Goal: Task Accomplishment & Management: Complete application form

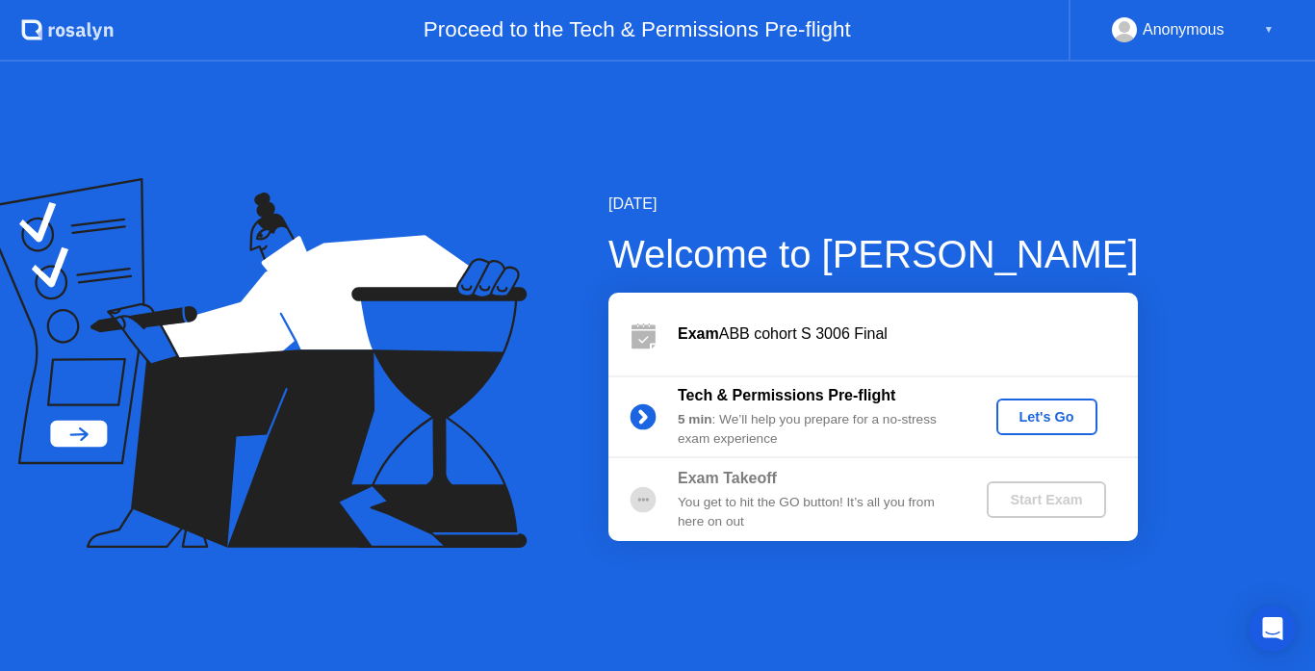
click at [1008, 416] on div "Let's Go" at bounding box center [1047, 416] width 86 height 15
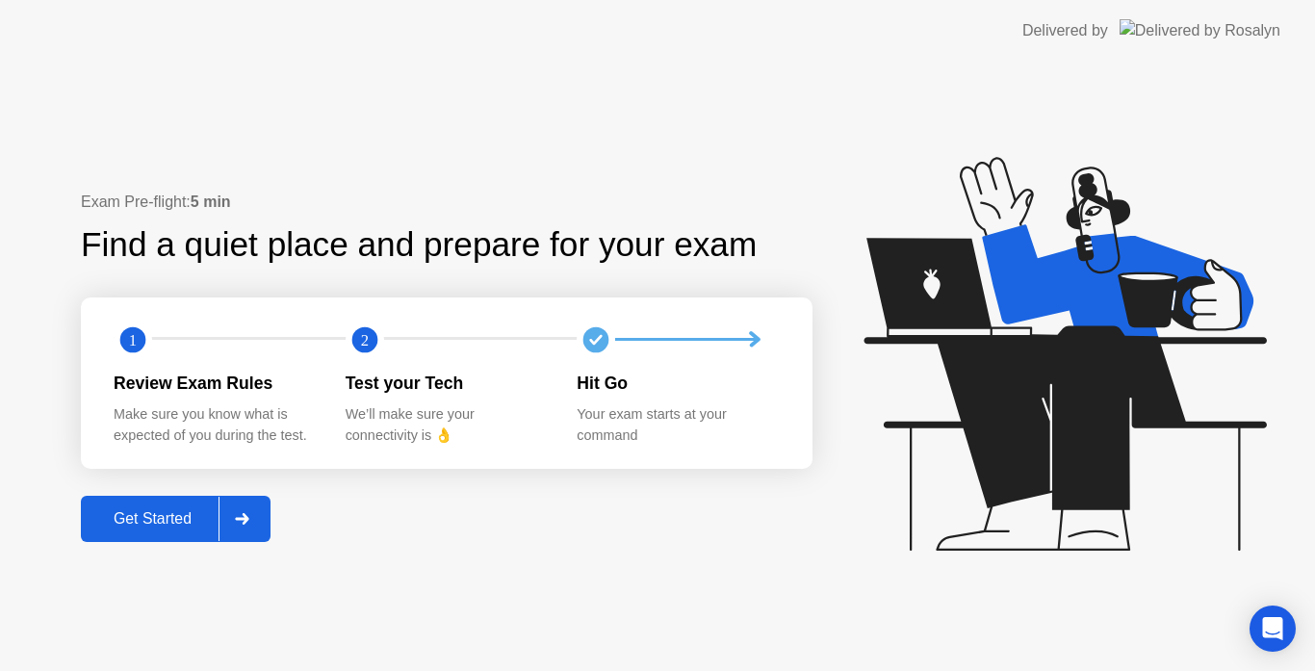
click at [148, 513] on div "Get Started" at bounding box center [153, 518] width 132 height 17
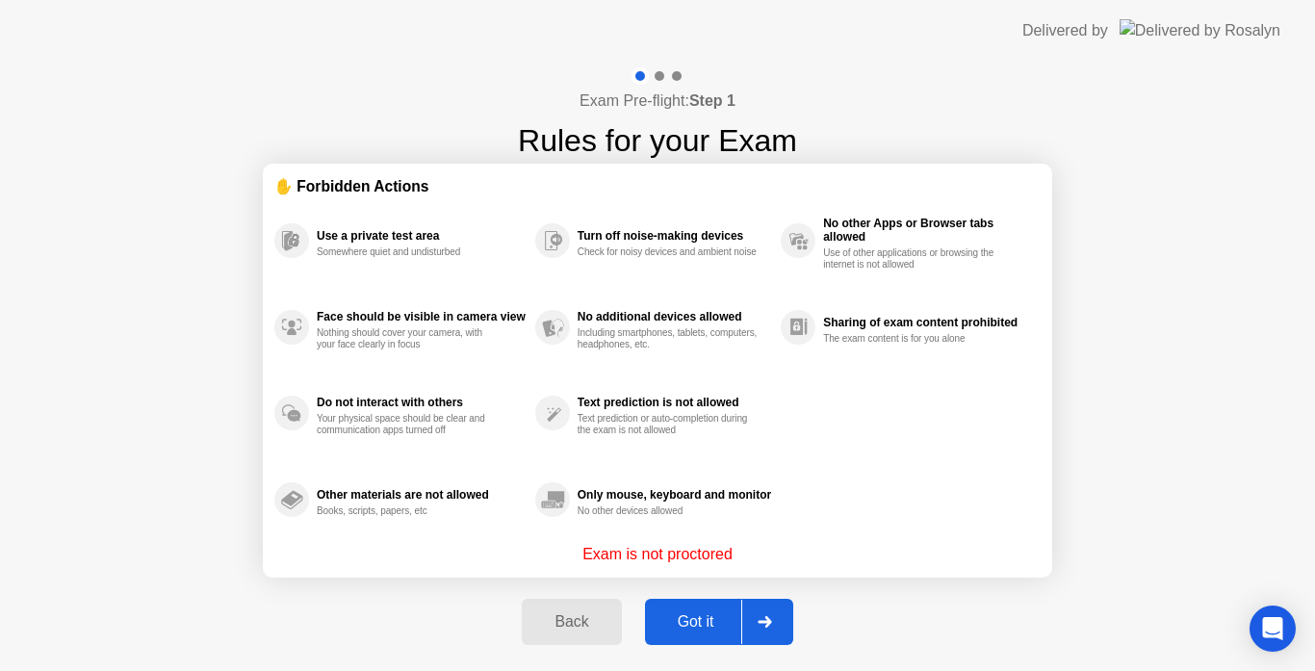
click at [698, 630] on div "Got it" at bounding box center [696, 621] width 91 height 17
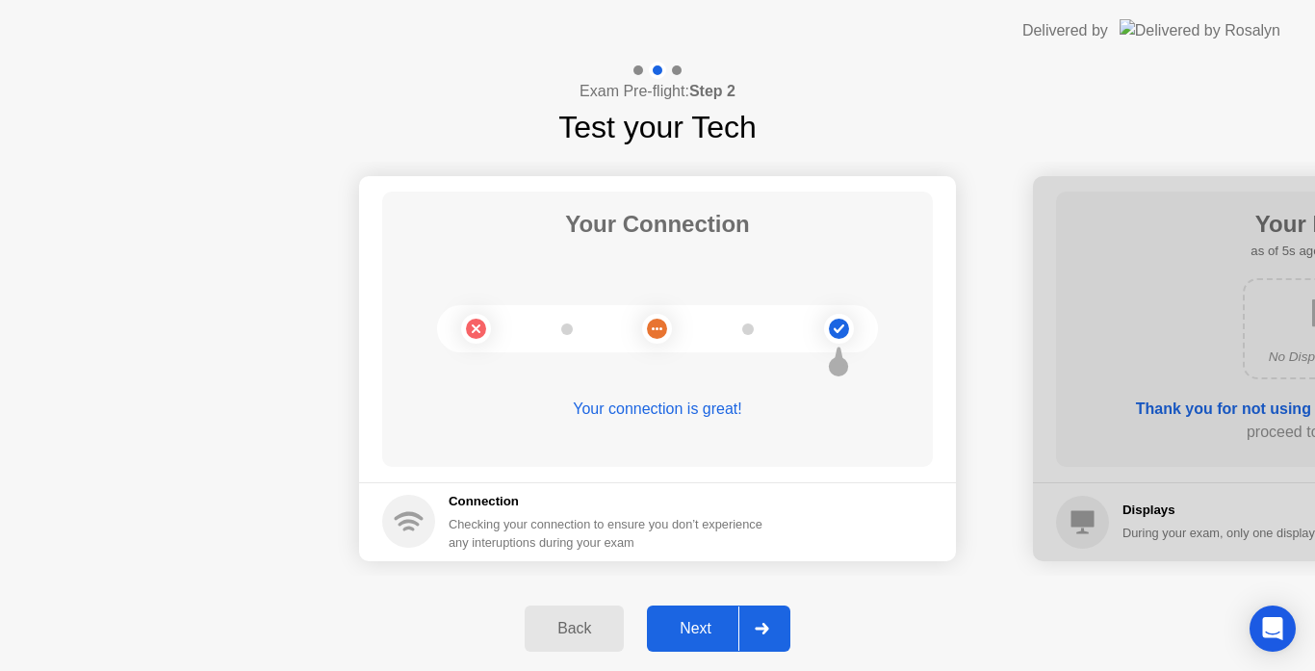
click at [713, 630] on div "Next" at bounding box center [696, 628] width 86 height 17
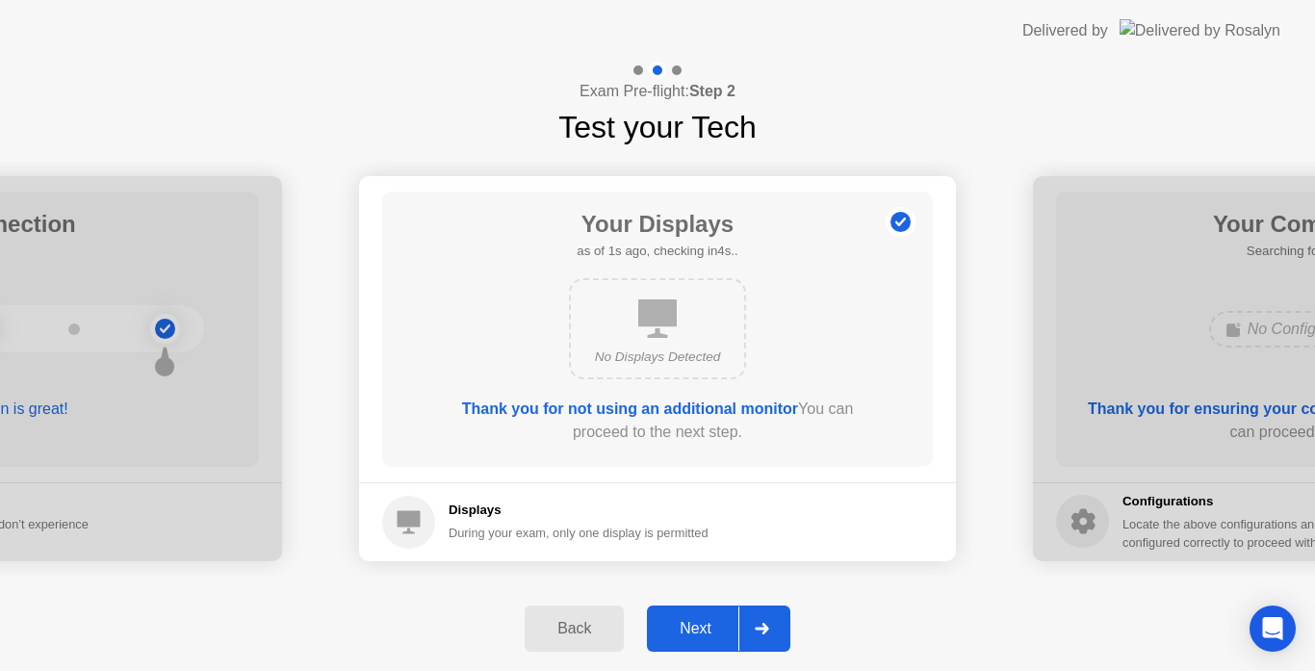
click at [708, 620] on div "Next" at bounding box center [696, 628] width 86 height 17
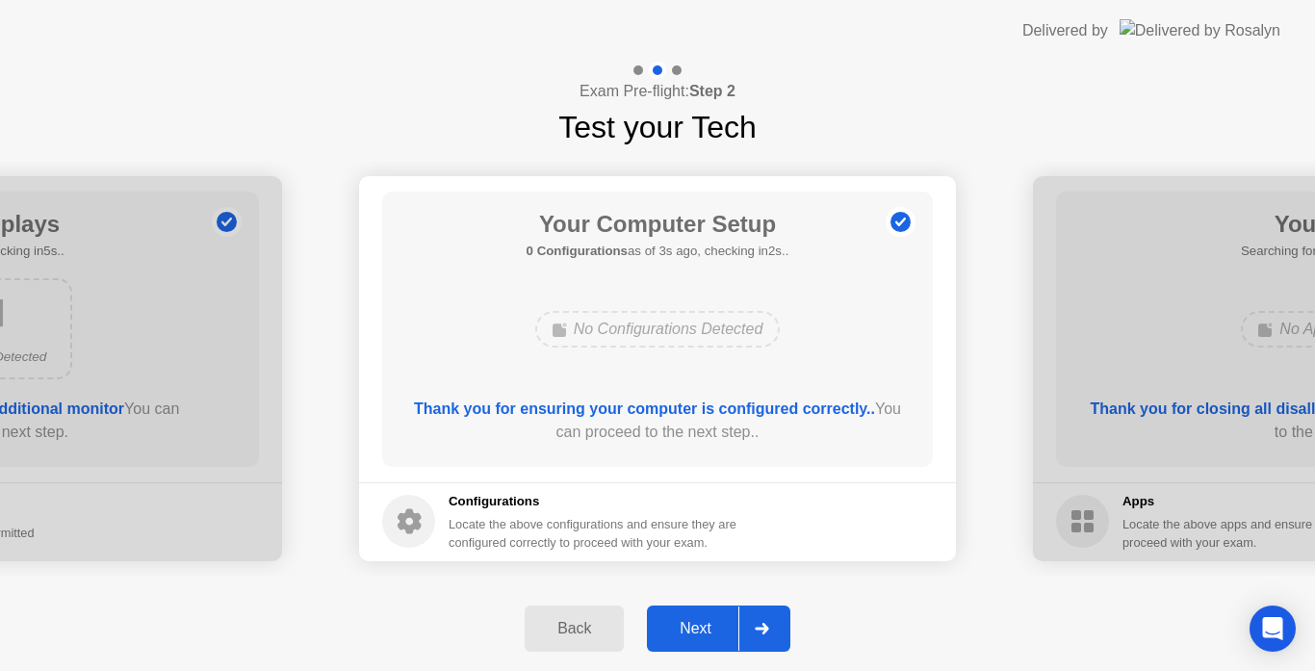
click at [718, 625] on div "Next" at bounding box center [696, 628] width 86 height 17
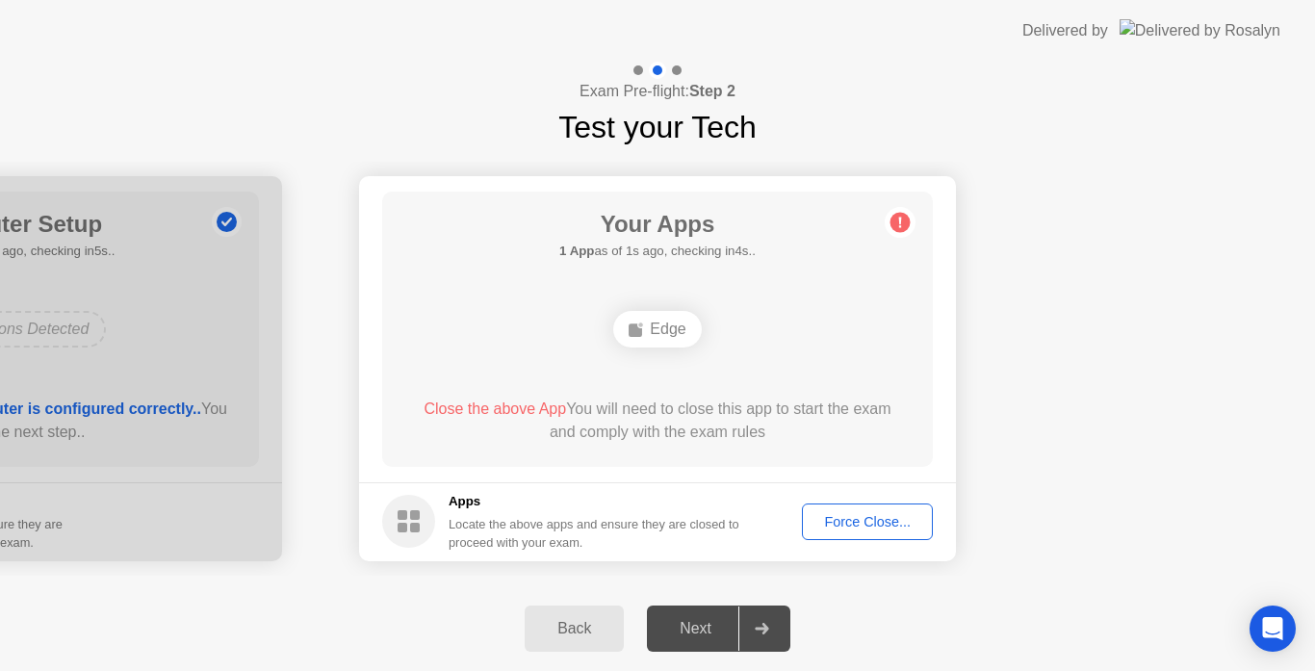
click at [840, 518] on div "Force Close..." at bounding box center [867, 521] width 117 height 15
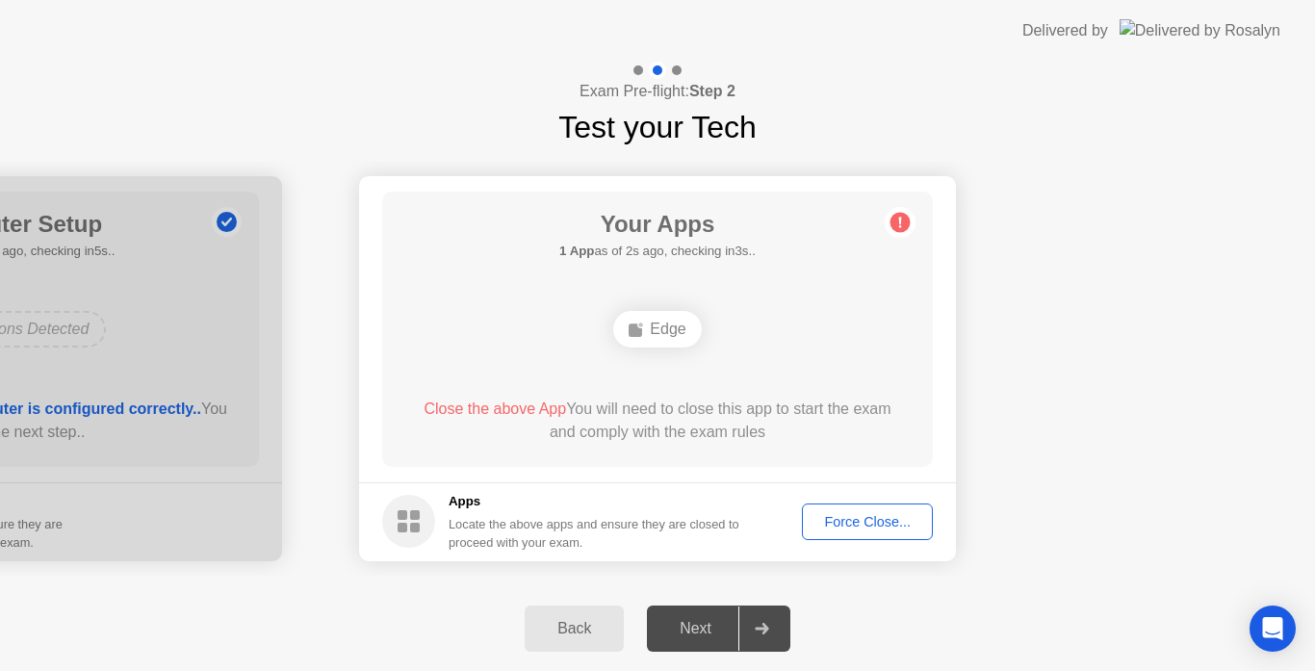
click at [860, 519] on div "Force Close..." at bounding box center [867, 521] width 117 height 15
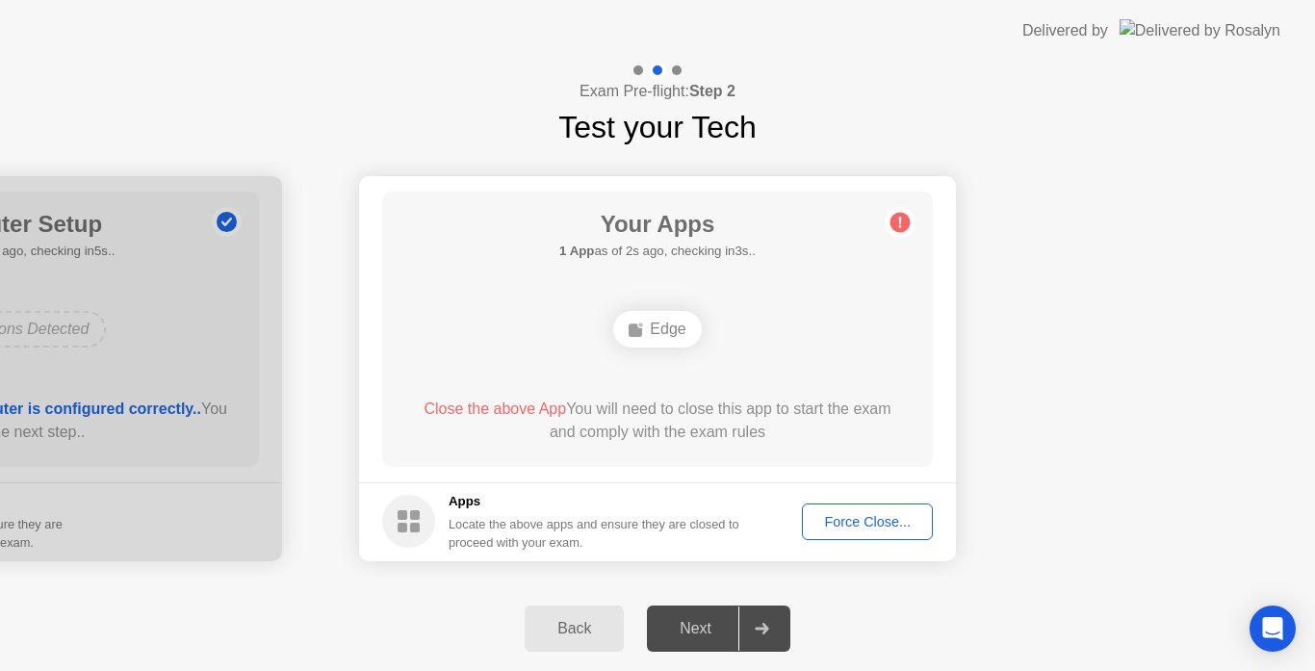
click at [836, 516] on div "Force Close..." at bounding box center [867, 521] width 117 height 15
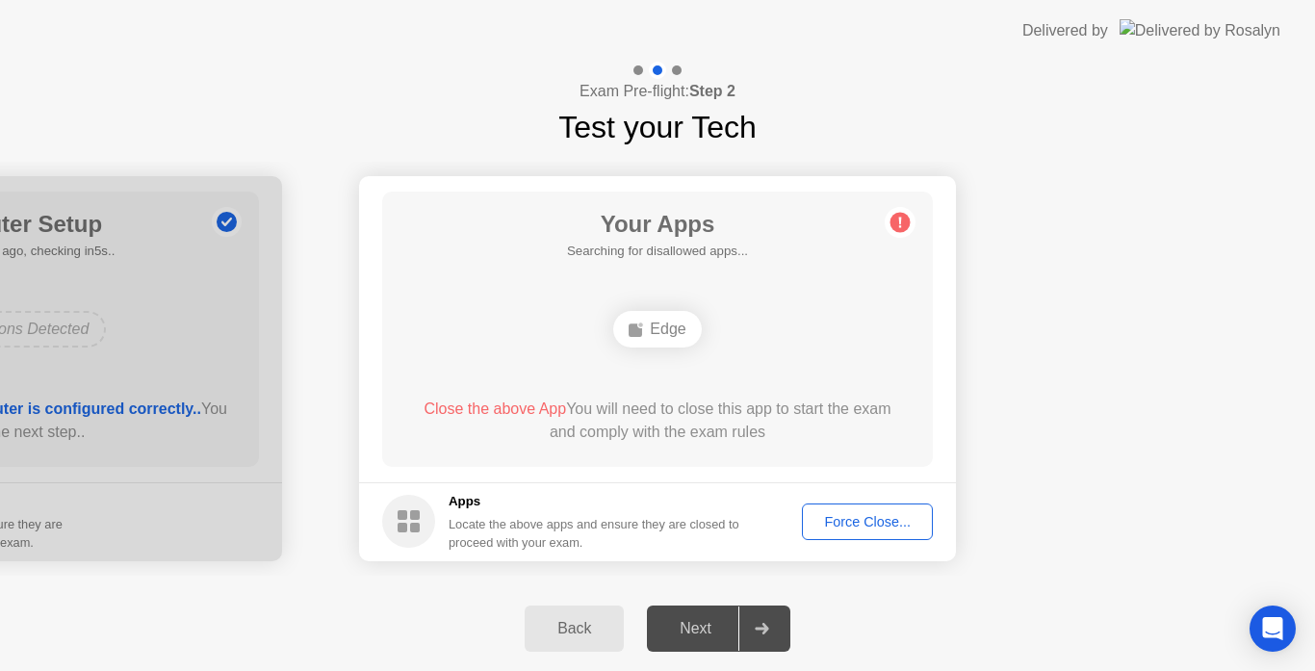
click at [860, 515] on div "Force Close..." at bounding box center [867, 521] width 117 height 15
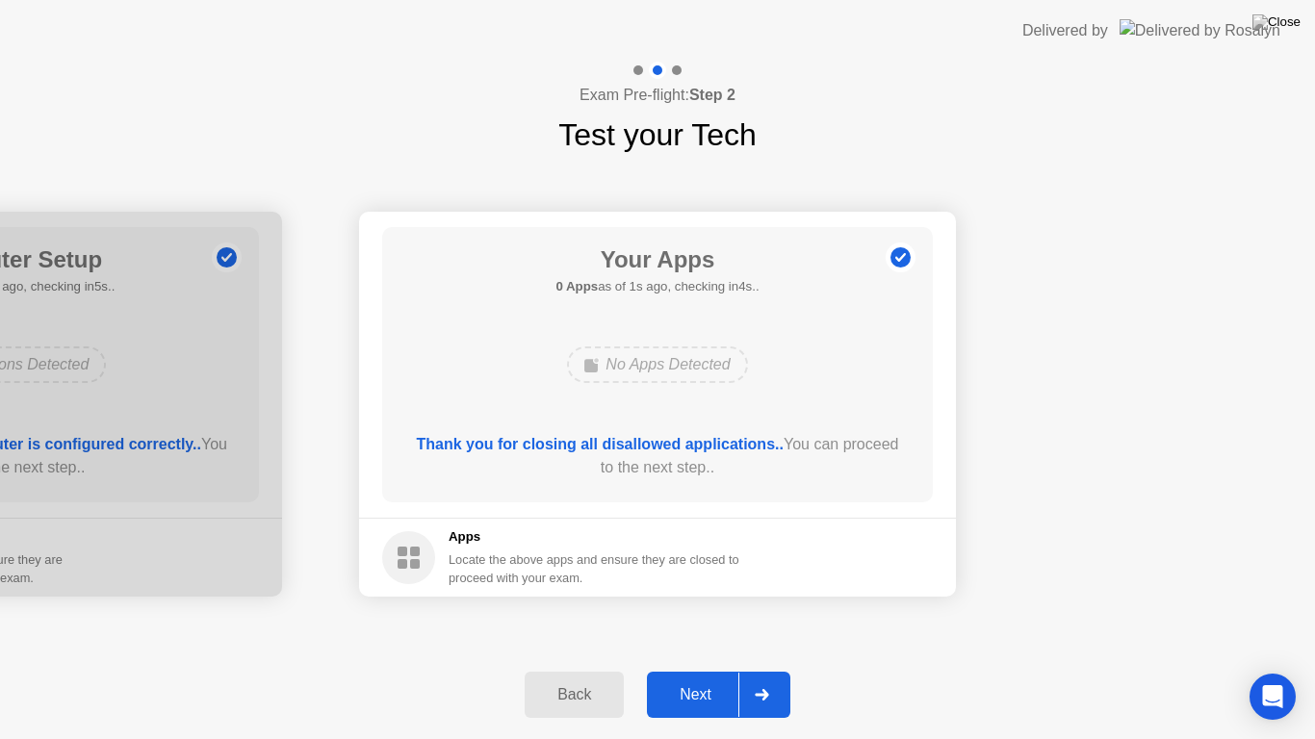
click at [713, 670] on div "Next" at bounding box center [696, 694] width 86 height 17
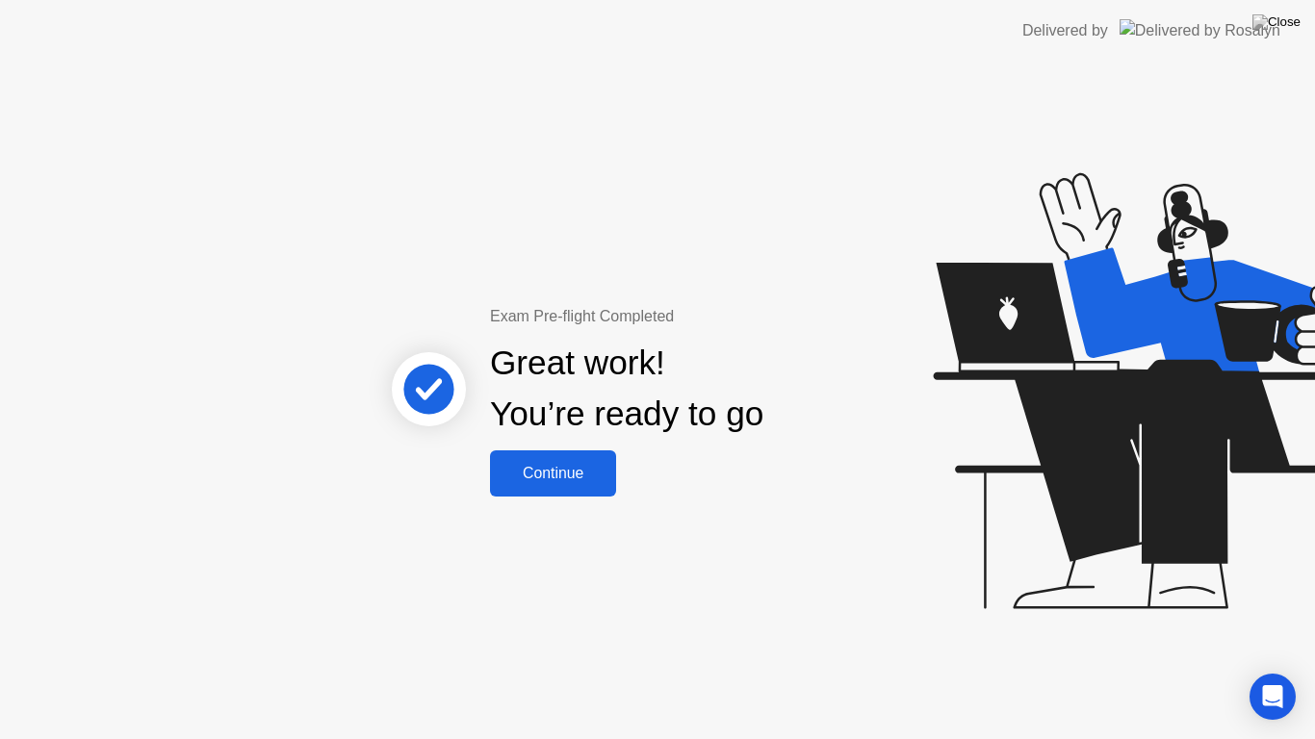
click at [580, 485] on button "Continue" at bounding box center [553, 474] width 126 height 46
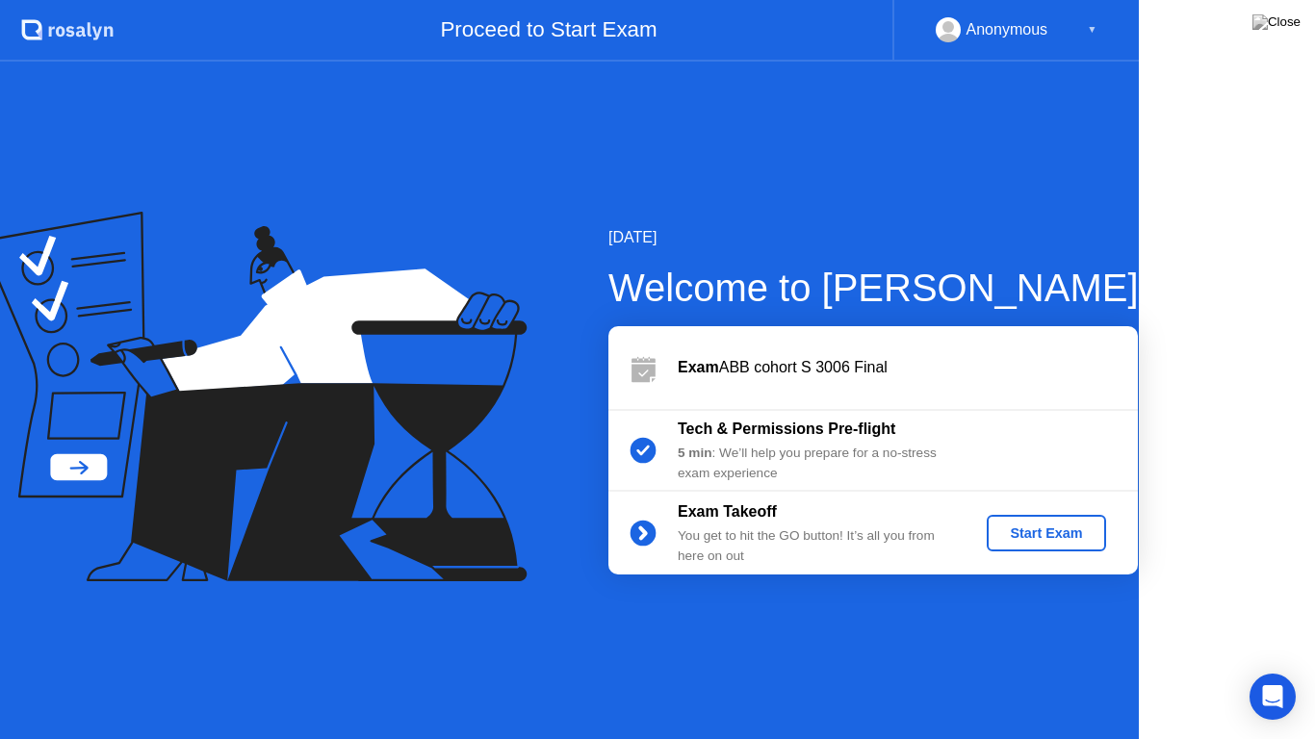
click at [580, 485] on div "[DATE] Welcome to [PERSON_NAME] ABB cohort S 3006 Final Tech & Permissions Pre-…" at bounding box center [843, 400] width 592 height 349
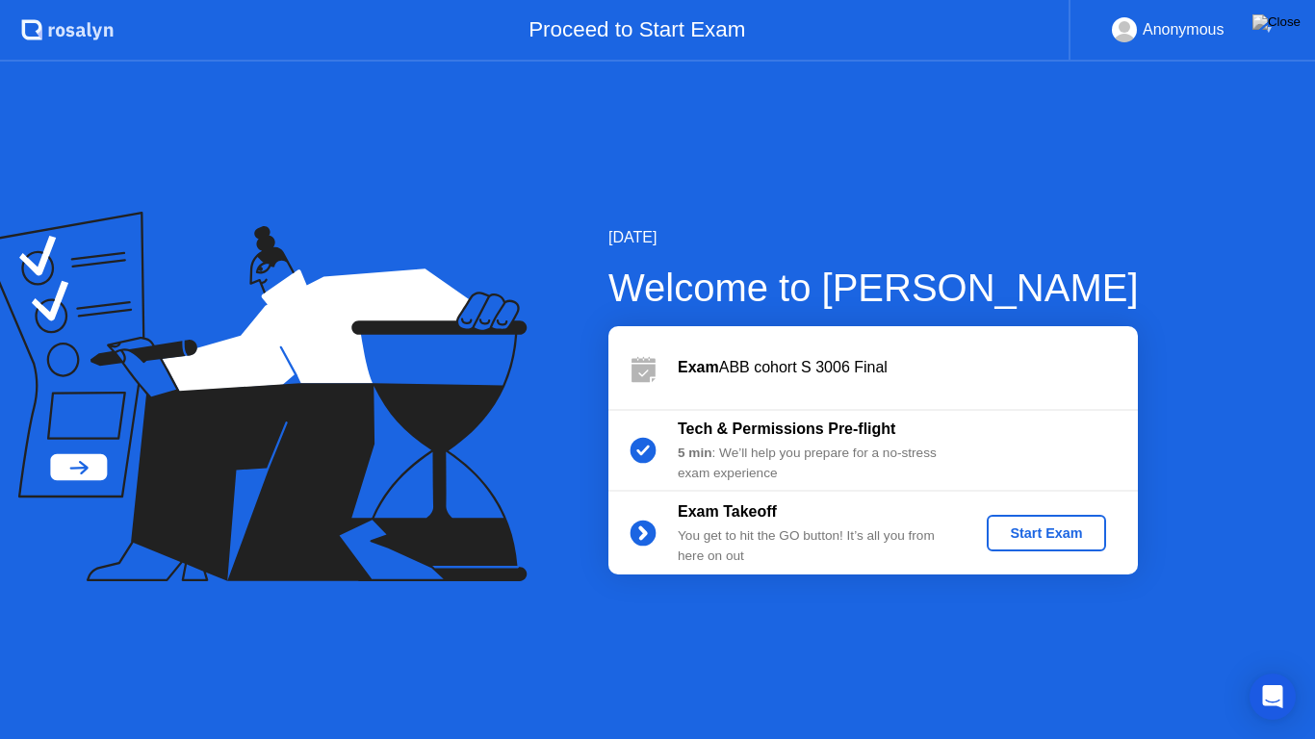
click at [1095, 536] on div "Start Exam" at bounding box center [1046, 533] width 103 height 15
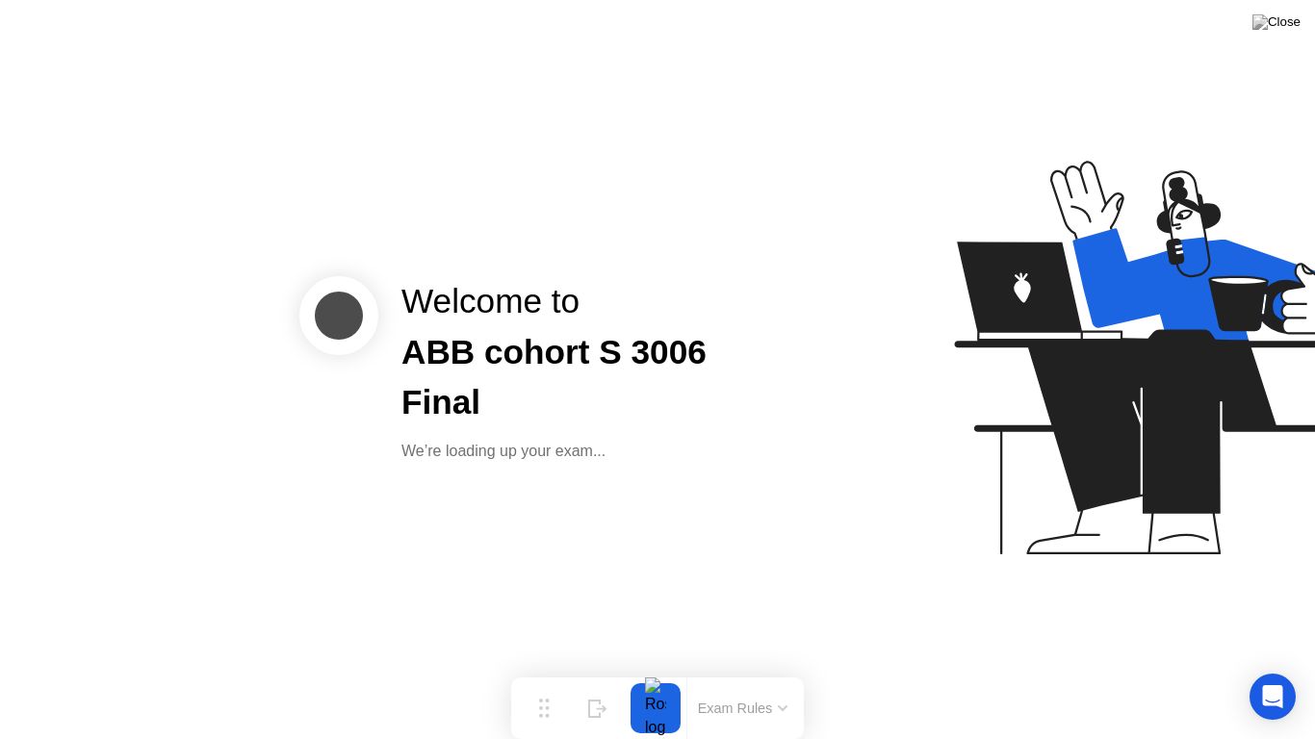
click at [655, 437] on div "Welcome to ABB cohort S 3006 Final We’re loading up your exam..." at bounding box center [579, 369] width 402 height 187
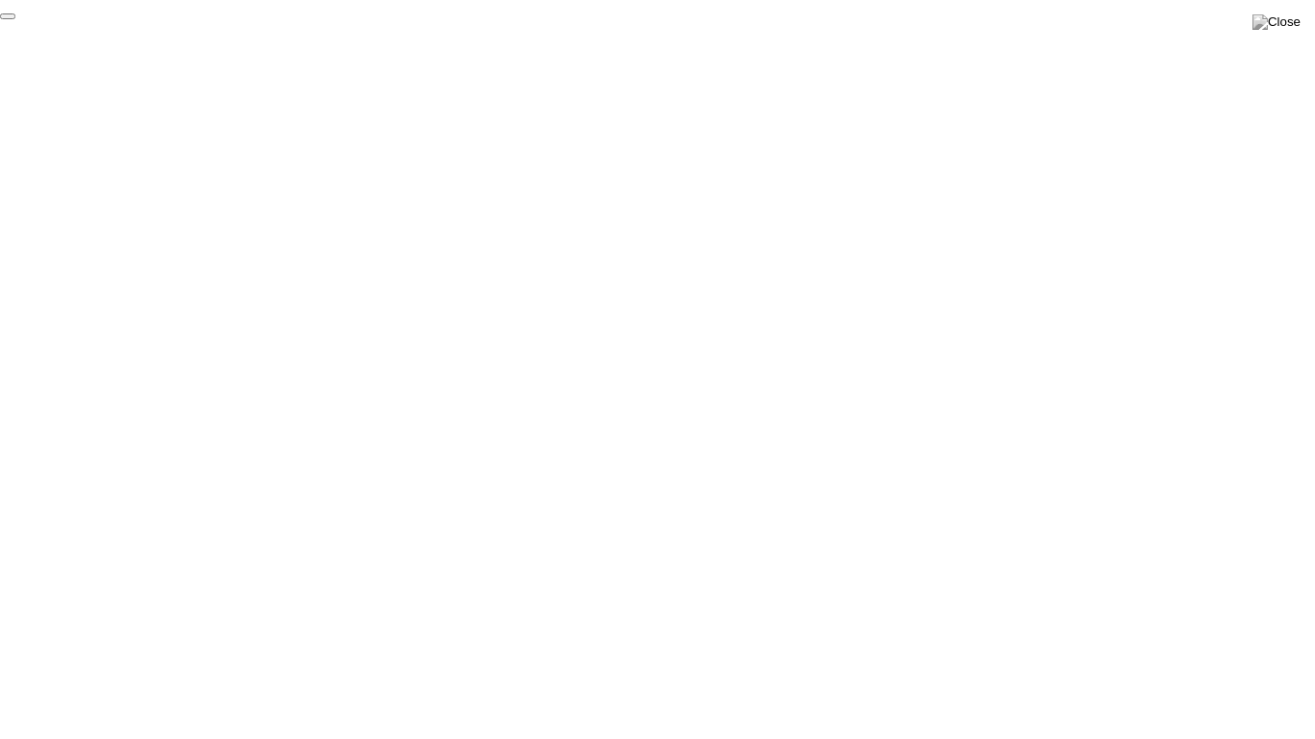
click div "End Proctoring Session"
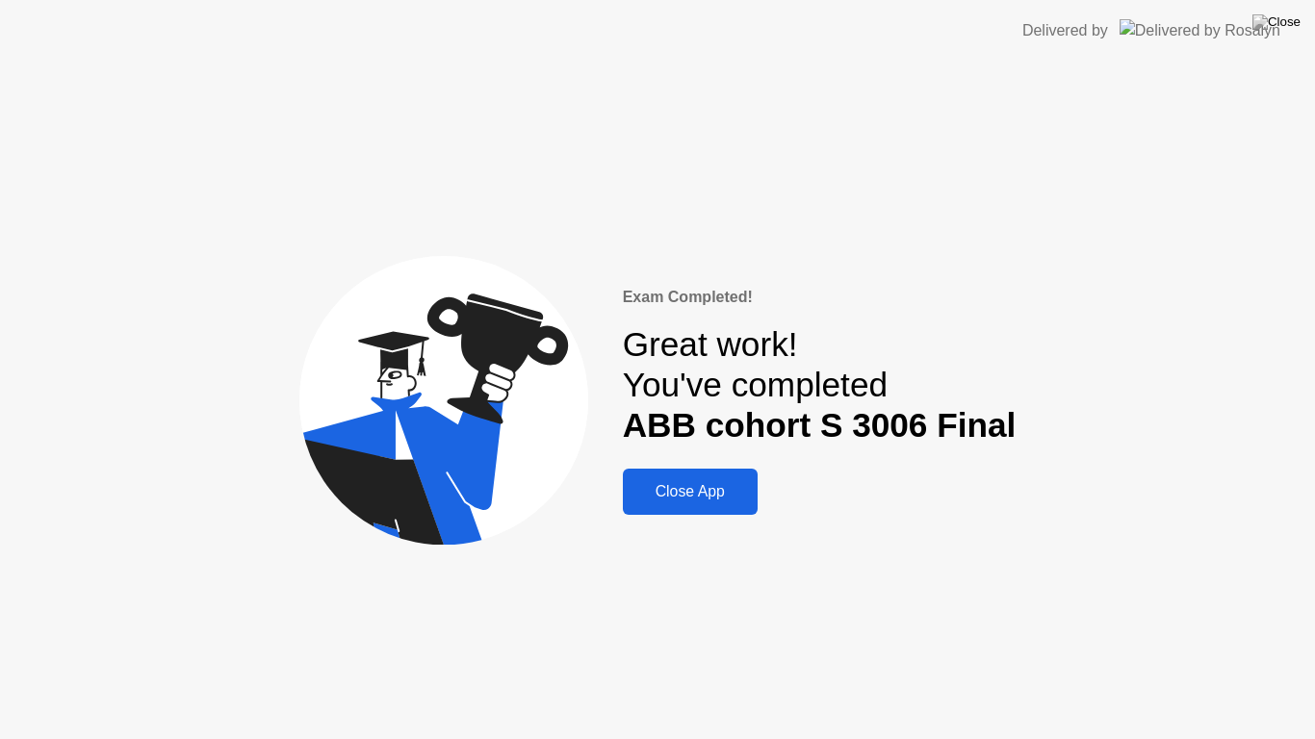
click at [659, 492] on div "Close App" at bounding box center [690, 491] width 123 height 17
